Goal: Information Seeking & Learning: Learn about a topic

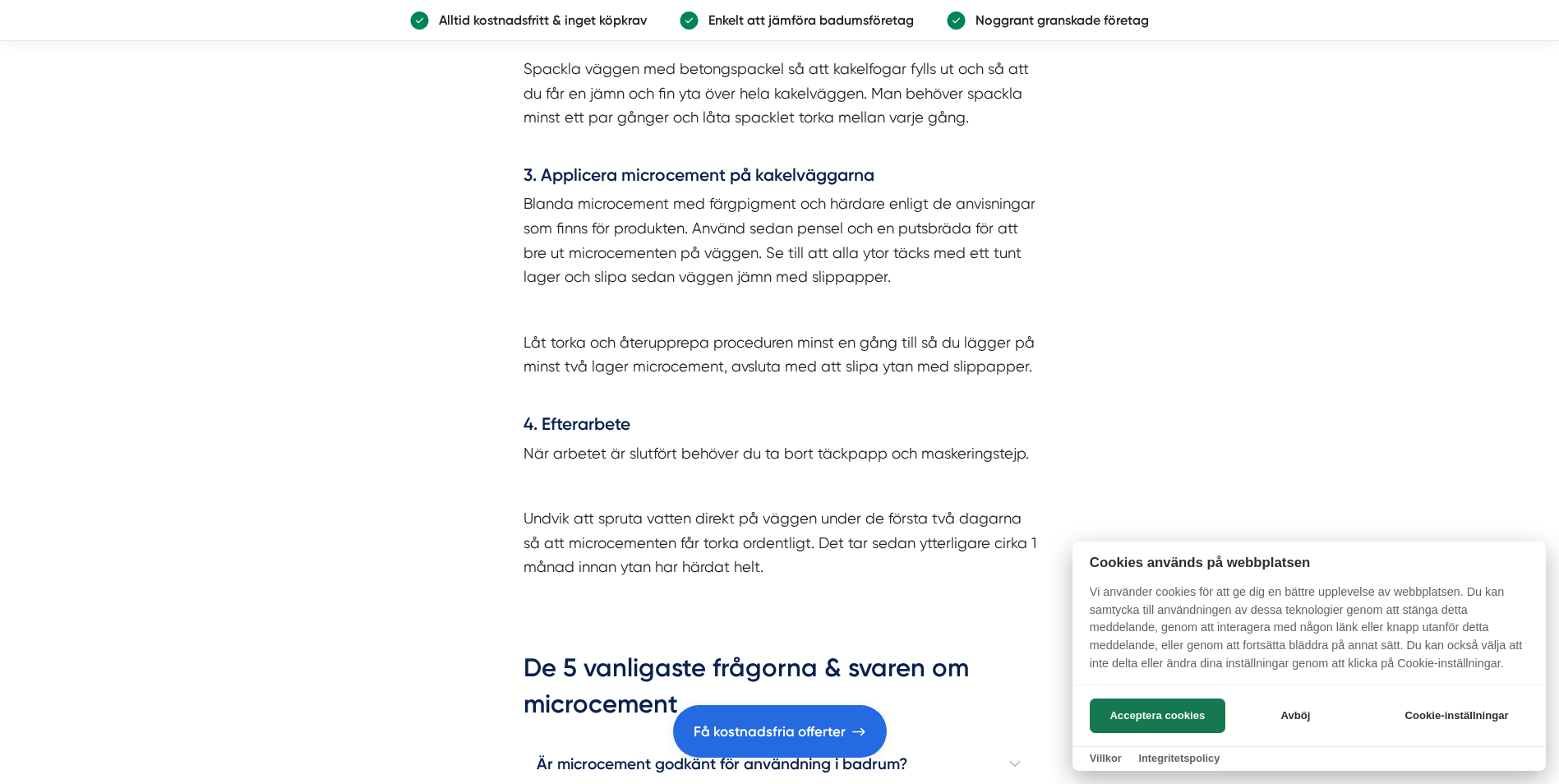
scroll to position [5012, 0]
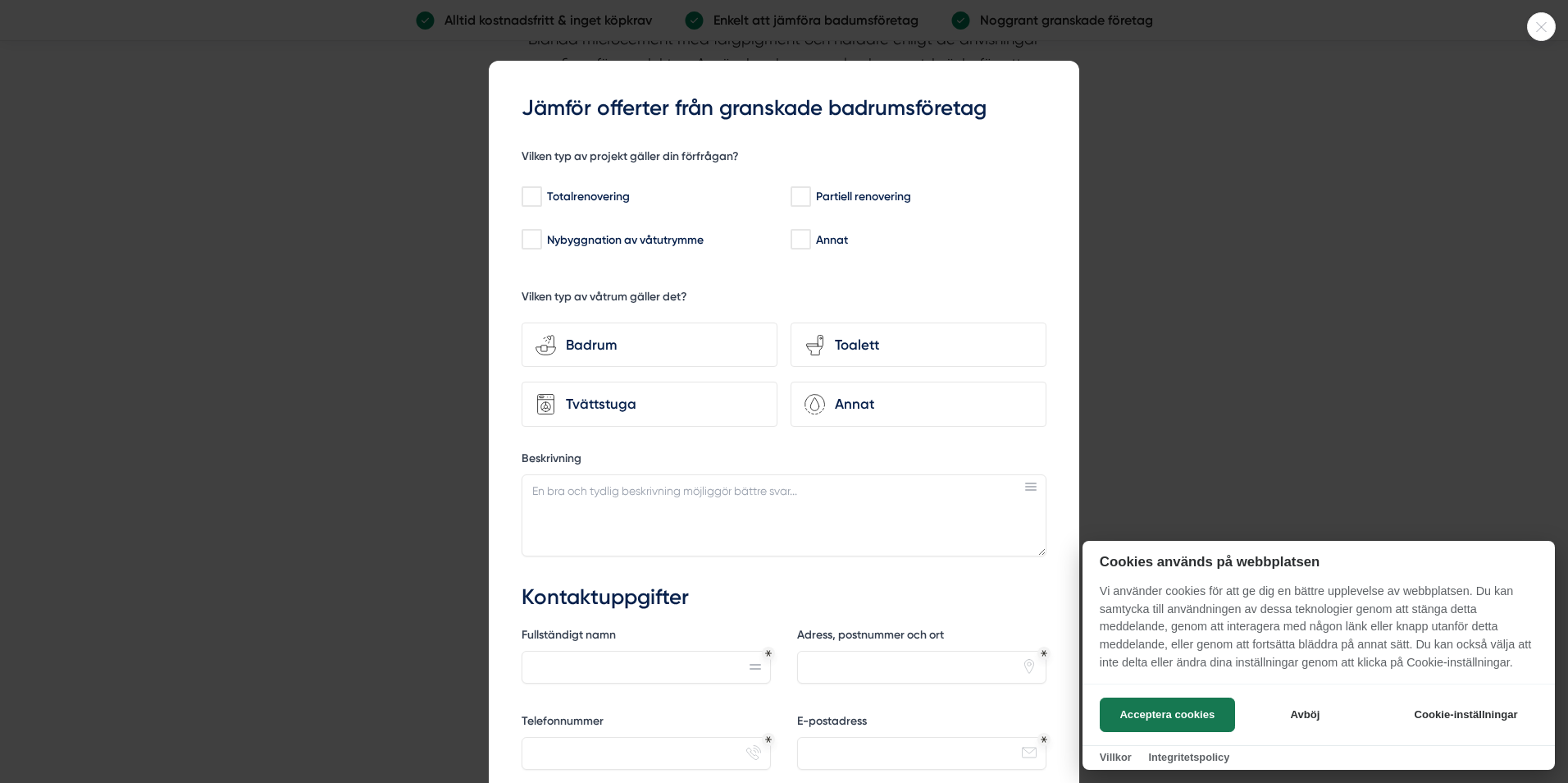
click at [1338, 276] on div at bounding box center [784, 391] width 1568 height 783
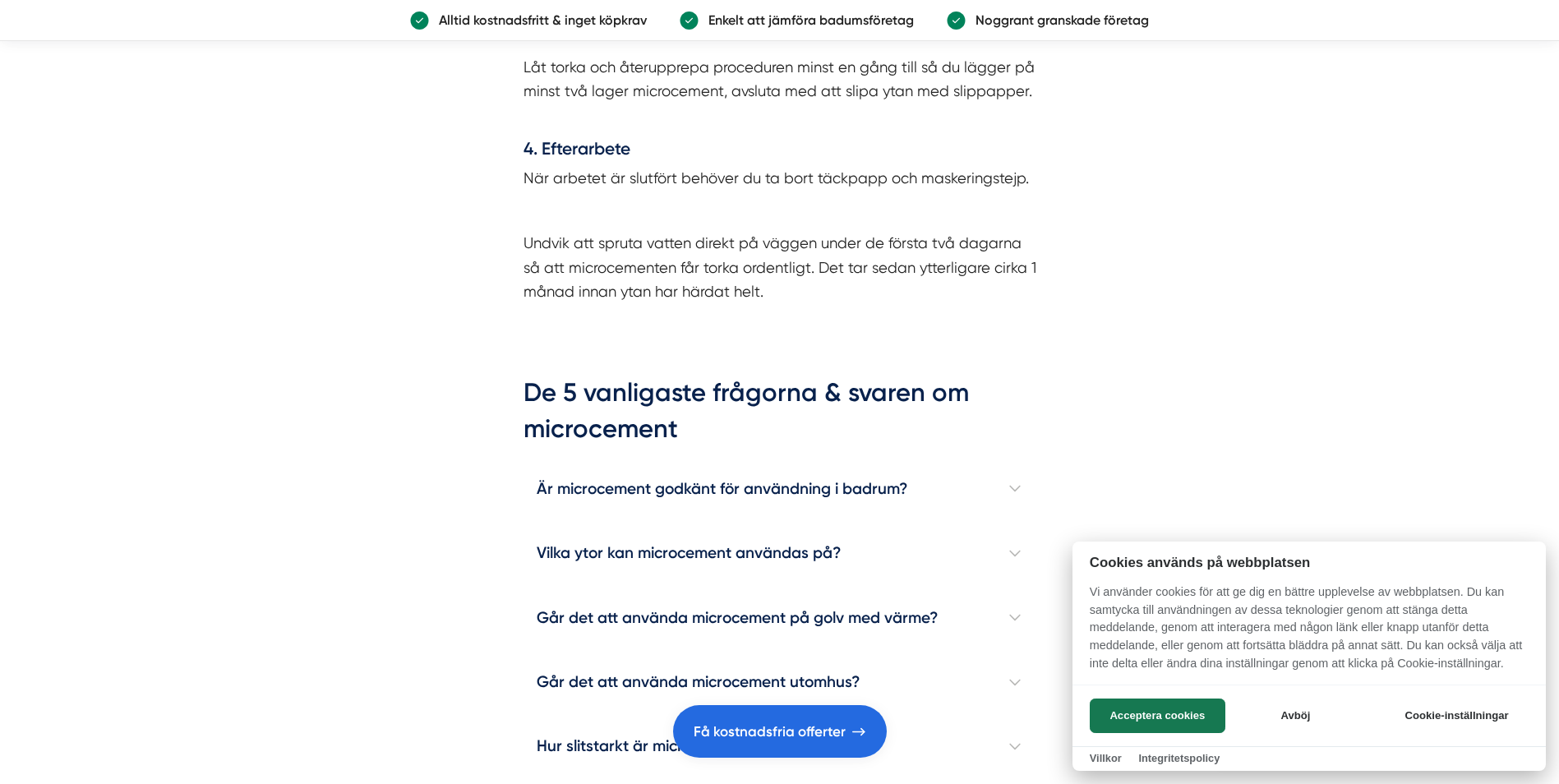
scroll to position [5341, 0]
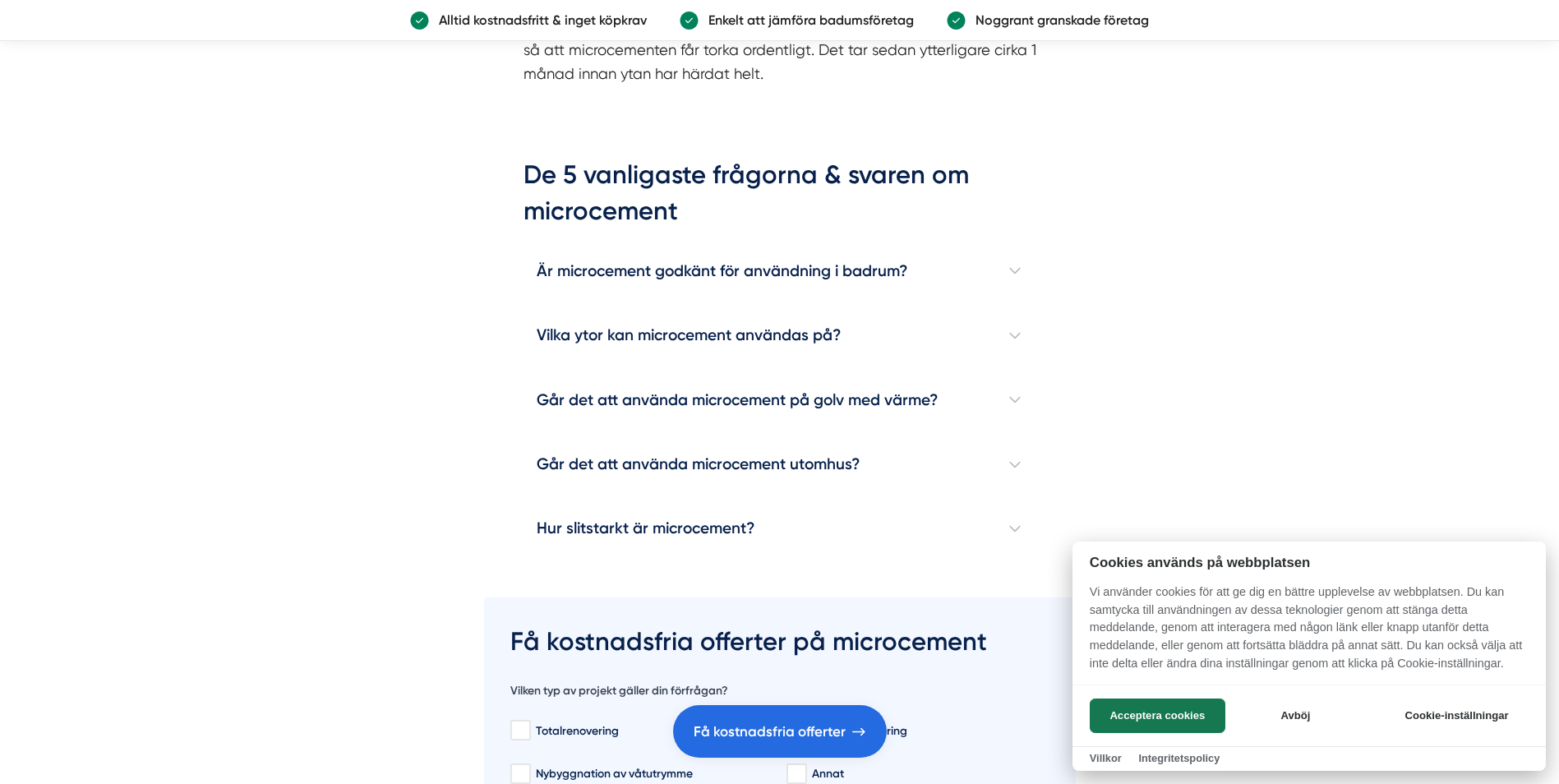
click at [991, 373] on div at bounding box center [780, 392] width 1559 height 784
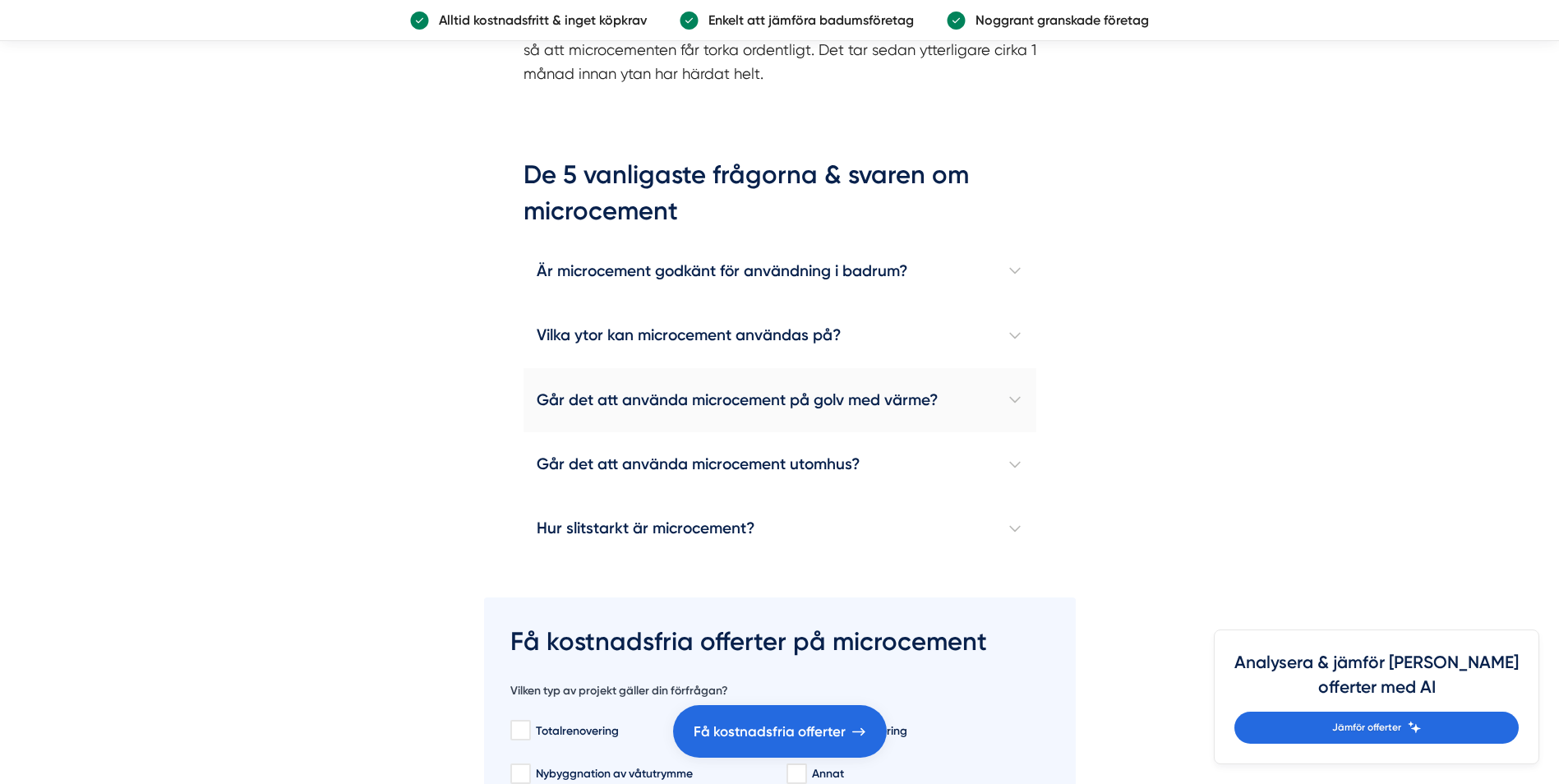
click at [1006, 371] on h4 "Går det att använda microcement på golv med värme?" at bounding box center [780, 400] width 513 height 64
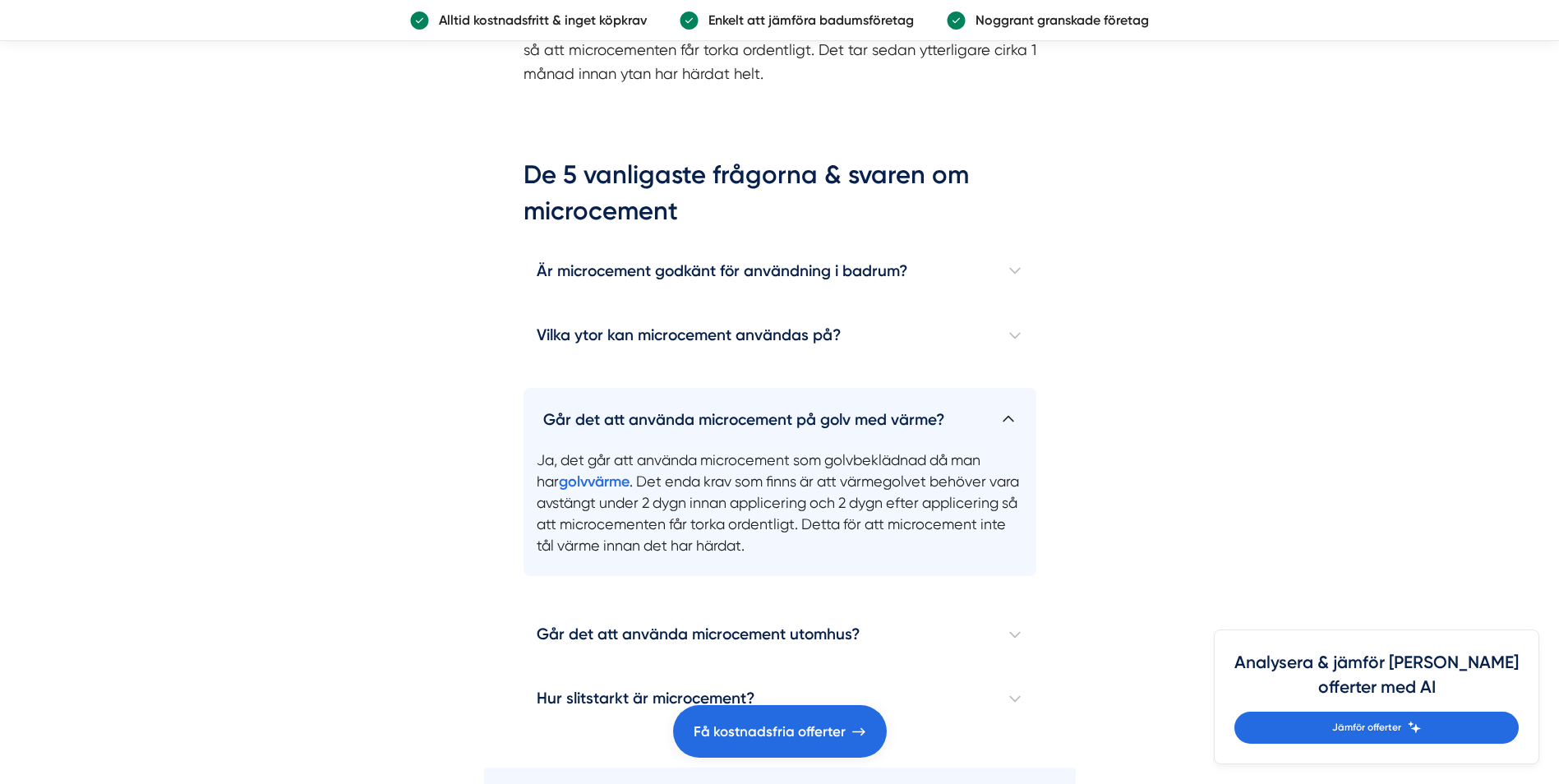
click at [1006, 388] on h4 "Går det att använda microcement på golv med värme?" at bounding box center [780, 413] width 513 height 50
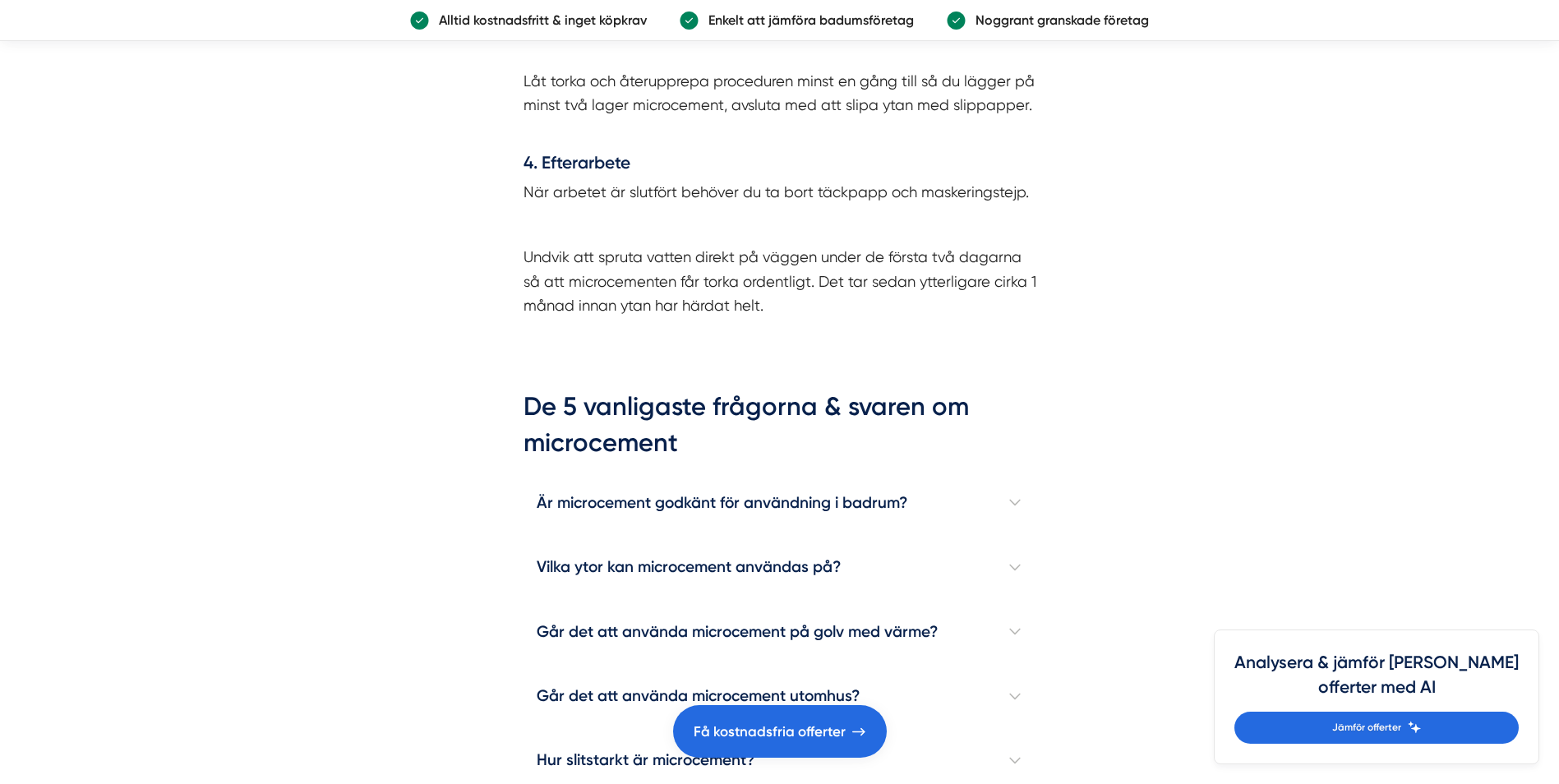
scroll to position [4930, 0]
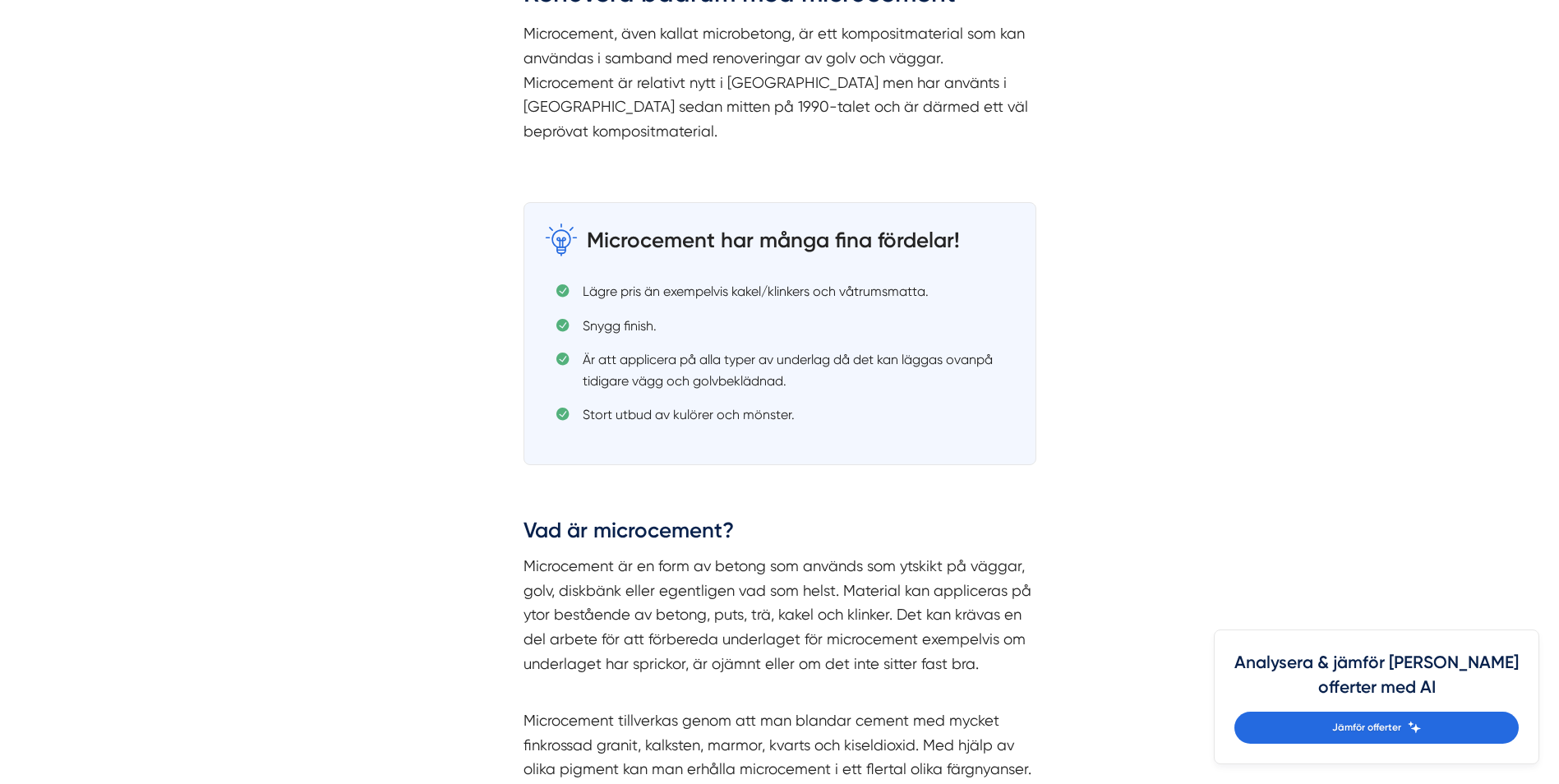
scroll to position [1232, 0]
